Goal: Information Seeking & Learning: Understand process/instructions

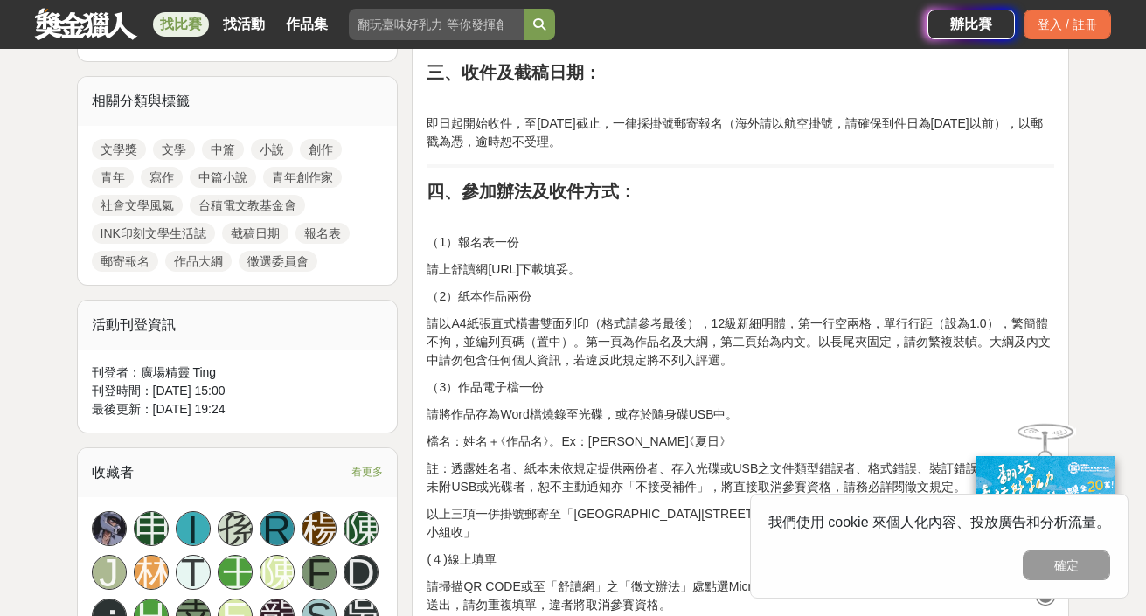
scroll to position [782, 0]
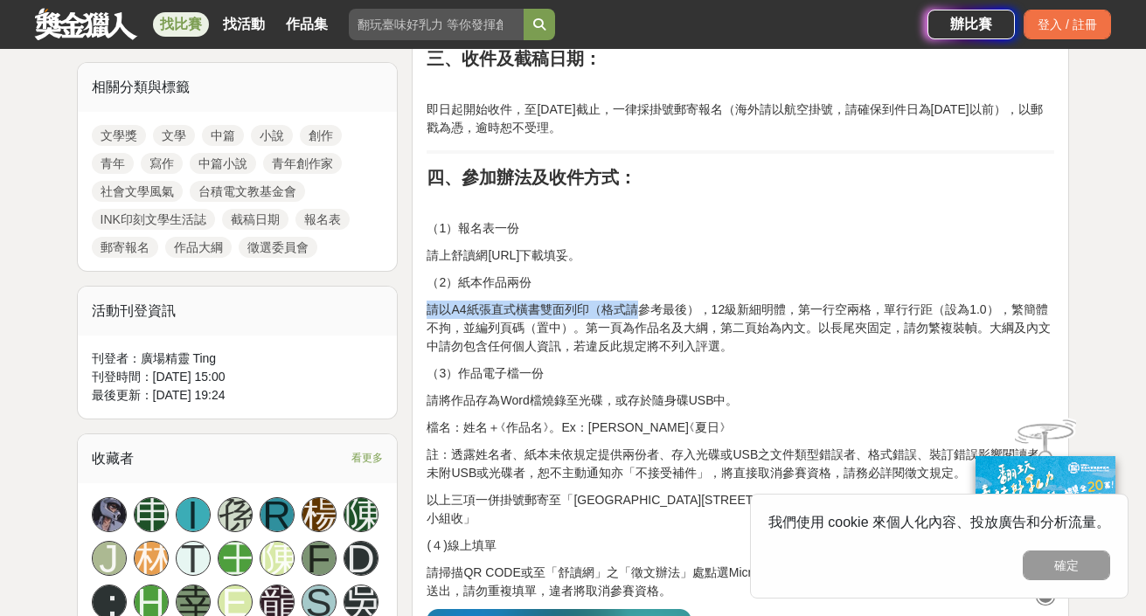
drag, startPoint x: 484, startPoint y: 295, endPoint x: 658, endPoint y: 329, distance: 177.4
click at [676, 344] on p "請以A4紙張直式橫書雙面列印（格式請參考最後），12級新細明體，第一行空兩格，單行行距（設為1.0），繁簡體不拘，並編列頁碼（置中）。第一頁為作品名及大綱，第…" at bounding box center [741, 328] width 628 height 55
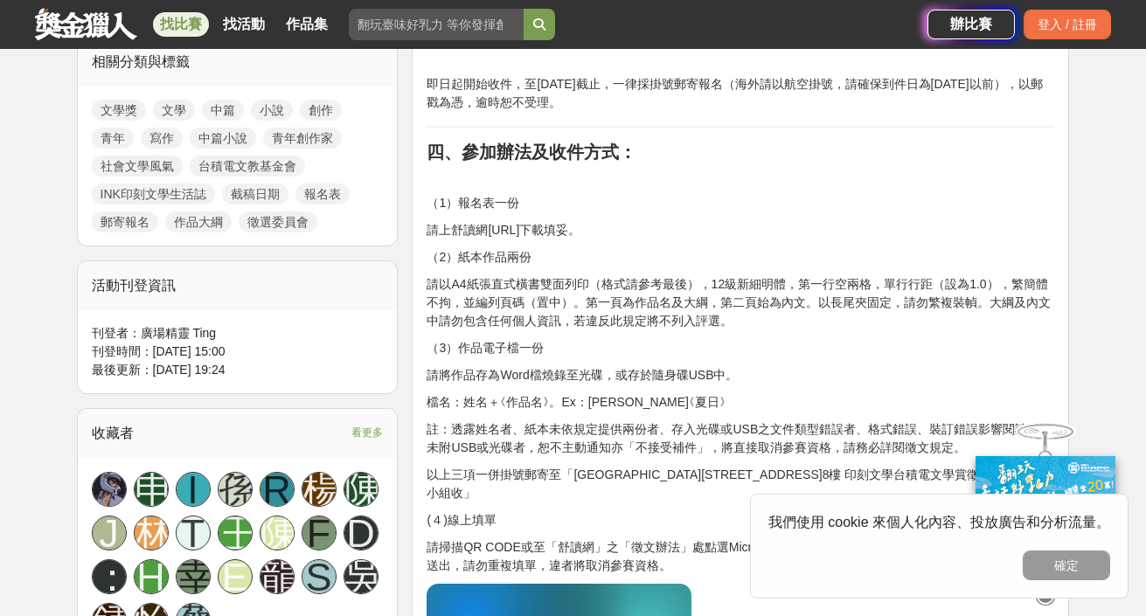
scroll to position [904, 0]
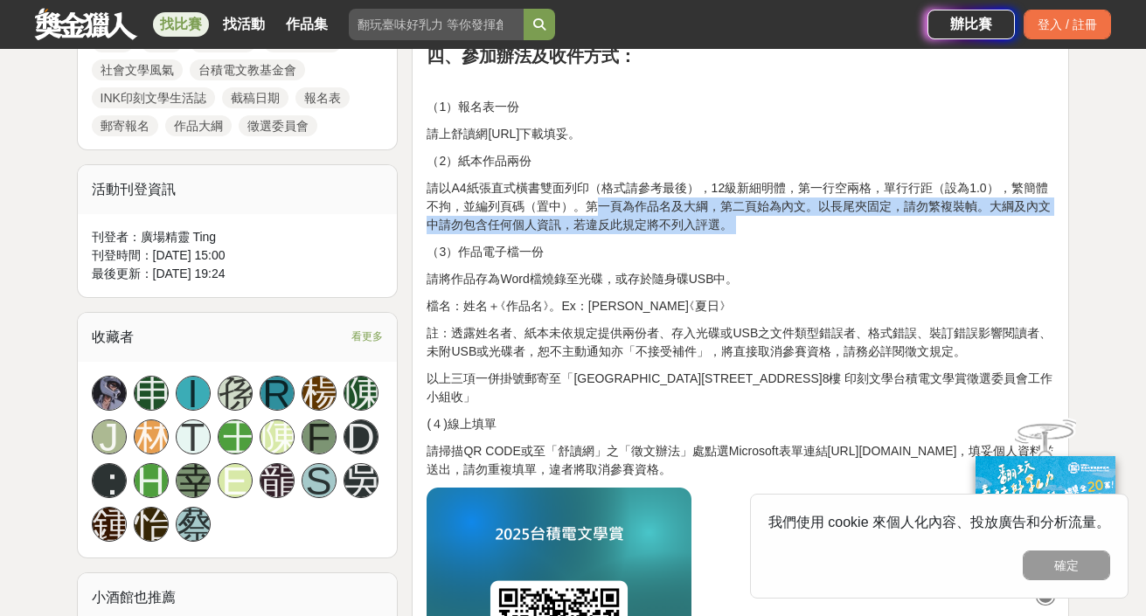
drag, startPoint x: 576, startPoint y: 207, endPoint x: 703, endPoint y: 238, distance: 130.4
click at [739, 220] on p "請以A4紙張直式橫書雙面列印（格式請參考最後），12級新細明體，第一行空兩格，單行行距（設為1.0），繁簡體不拘，並編列頁碼（置中）。第一頁為作品名及大綱，第…" at bounding box center [741, 206] width 628 height 55
drag, startPoint x: 720, startPoint y: 205, endPoint x: 825, endPoint y: 222, distance: 106.3
click at [825, 222] on p "請以A4紙張直式橫書雙面列印（格式請參考最後），12級新細明體，第一行空兩格，單行行距（設為1.0），繁簡體不拘，並編列頁碼（置中）。第一頁為作品名及大綱，第…" at bounding box center [741, 206] width 628 height 55
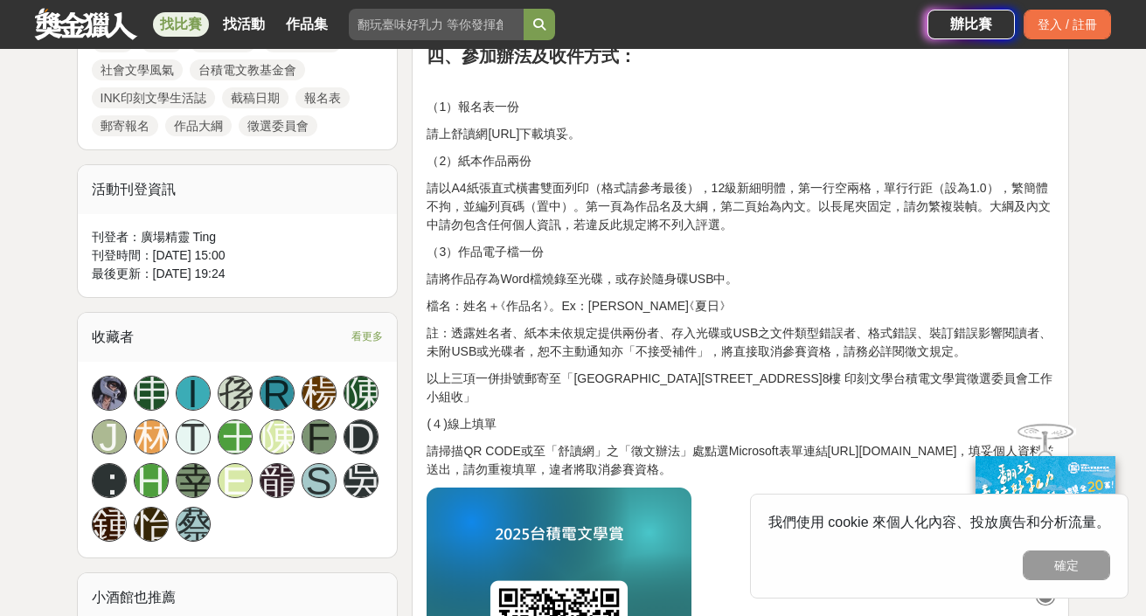
drag, startPoint x: 476, startPoint y: 287, endPoint x: 702, endPoint y: 296, distance: 225.7
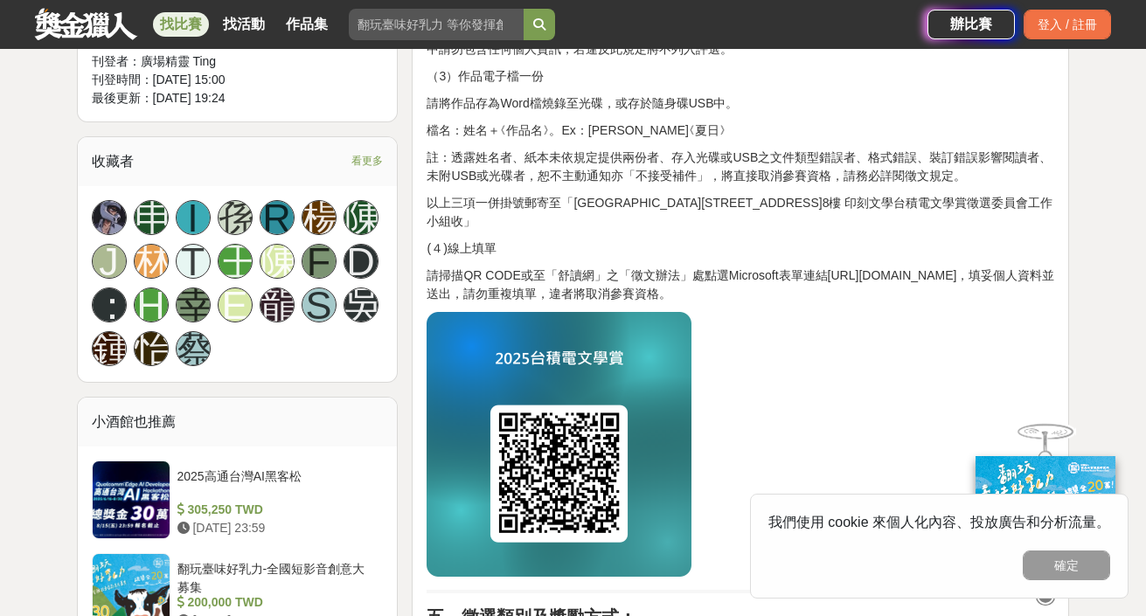
scroll to position [1090, 0]
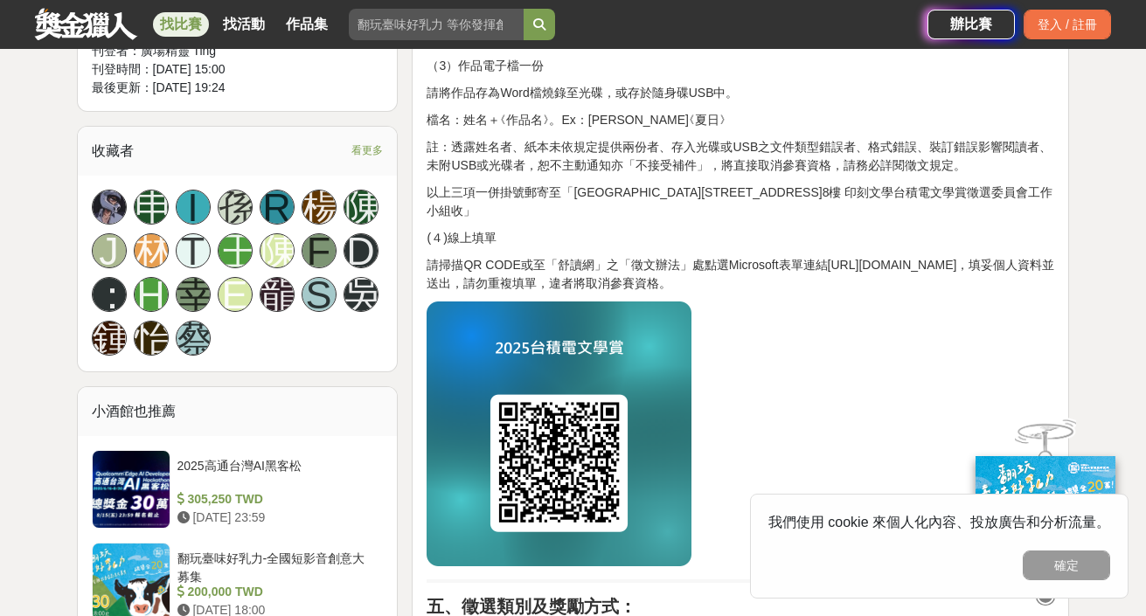
drag, startPoint x: 490, startPoint y: 268, endPoint x: 747, endPoint y: 296, distance: 258.5
click at [730, 283] on p "請掃描QR CODE或至「舒讀網」之「徵文辦法」處點選Microsoft表單連結[URL][DOMAIN_NAME]，填妥個人資料並送出，請勿重複填單，違者將…" at bounding box center [741, 274] width 628 height 37
click at [748, 296] on div "一、活動主旨： 鼓勵中篇小說創作，培育青年創作家，增進社會文學風氣。 二、主辦單位： 台積電文教基金會 規劃執行：INK印刻文學生活誌 三、收件及截稿日期： …" at bounding box center [741, 620] width 628 height 2216
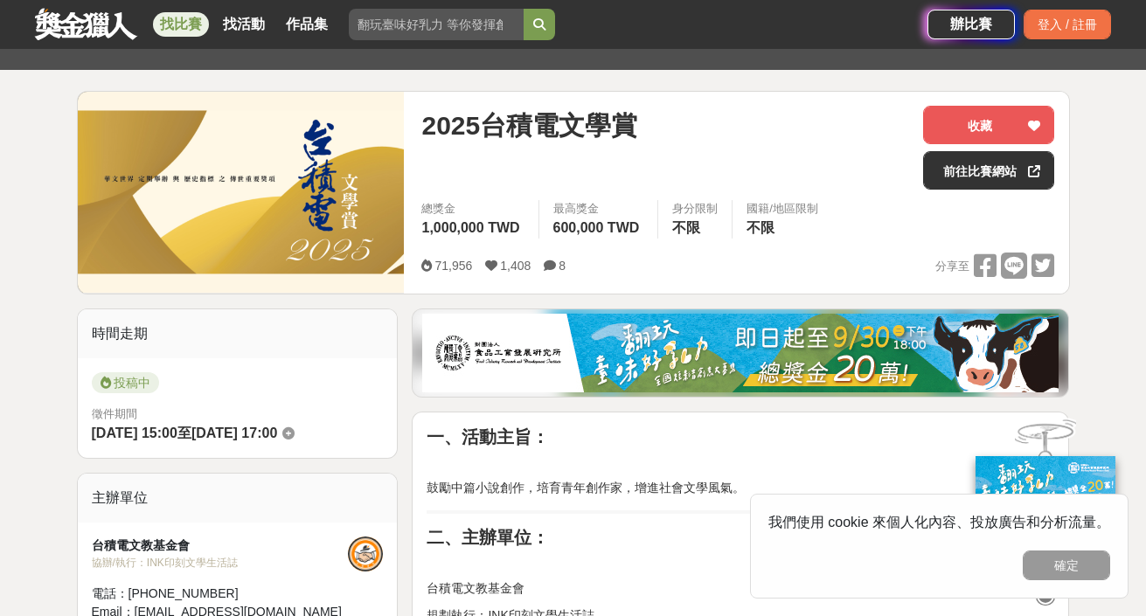
scroll to position [0, 0]
